Goal: Task Accomplishment & Management: Manage account settings

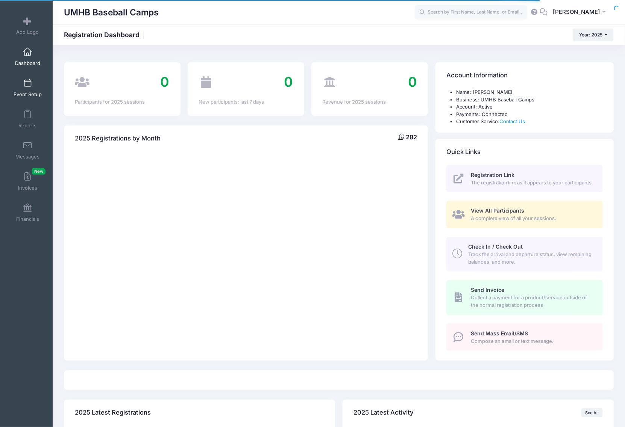
click at [27, 83] on span at bounding box center [27, 83] width 0 height 8
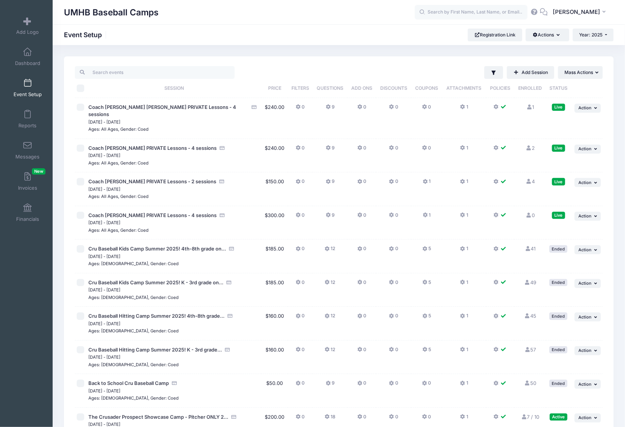
scroll to position [144, 0]
